Goal: Task Accomplishment & Management: Manage account settings

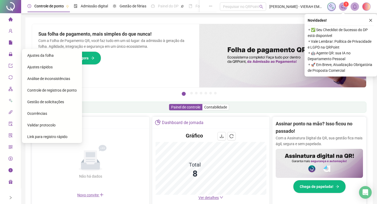
click at [40, 56] on span "Ajustes da folha" at bounding box center [40, 55] width 26 height 4
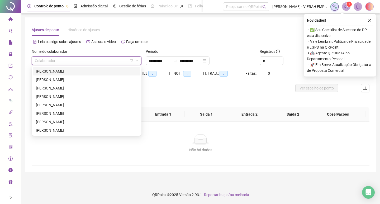
click at [106, 61] on input "search" at bounding box center [84, 61] width 99 height 8
click at [67, 71] on div "[PERSON_NAME]" at bounding box center [86, 71] width 101 height 6
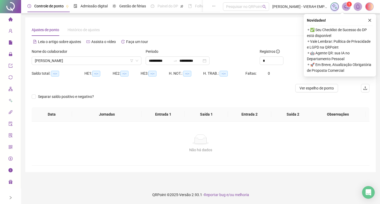
click at [169, 55] on div "Período" at bounding box center [201, 53] width 110 height 8
click at [171, 60] on input "**********" at bounding box center [160, 61] width 22 height 6
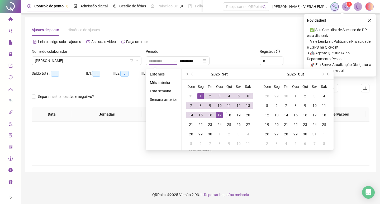
click at [202, 94] on div "1" at bounding box center [201, 96] width 6 height 6
type input "**********"
click at [228, 115] on div "18" at bounding box center [229, 115] width 6 height 6
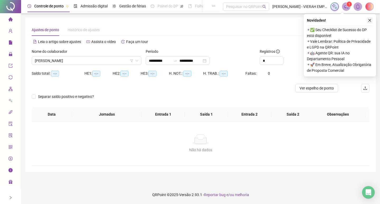
click at [368, 22] on icon "close" at bounding box center [370, 20] width 4 height 4
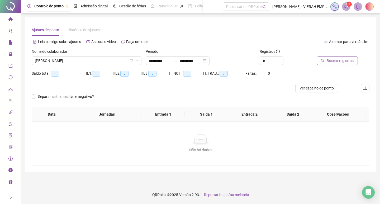
click at [337, 57] on button "Buscar registros" at bounding box center [337, 61] width 41 height 8
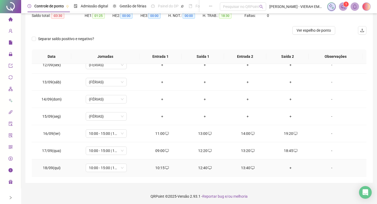
scroll to position [59, 0]
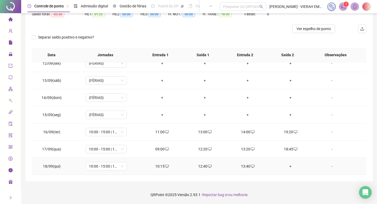
click at [287, 166] on div "+" at bounding box center [290, 167] width 34 height 6
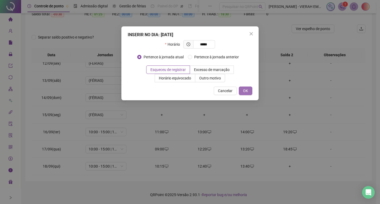
type input "*****"
click at [244, 90] on span "OK" at bounding box center [245, 91] width 5 height 6
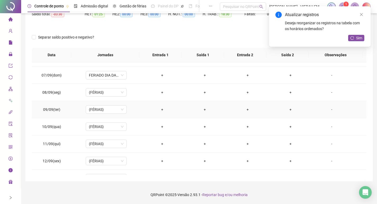
scroll to position [91, 0]
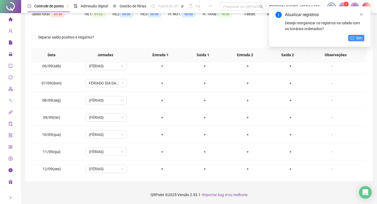
click at [356, 38] on span "Sim" at bounding box center [359, 38] width 6 height 6
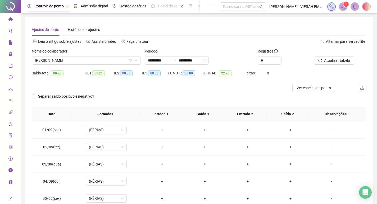
scroll to position [0, 0]
